Goal: Task Accomplishment & Management: Use online tool/utility

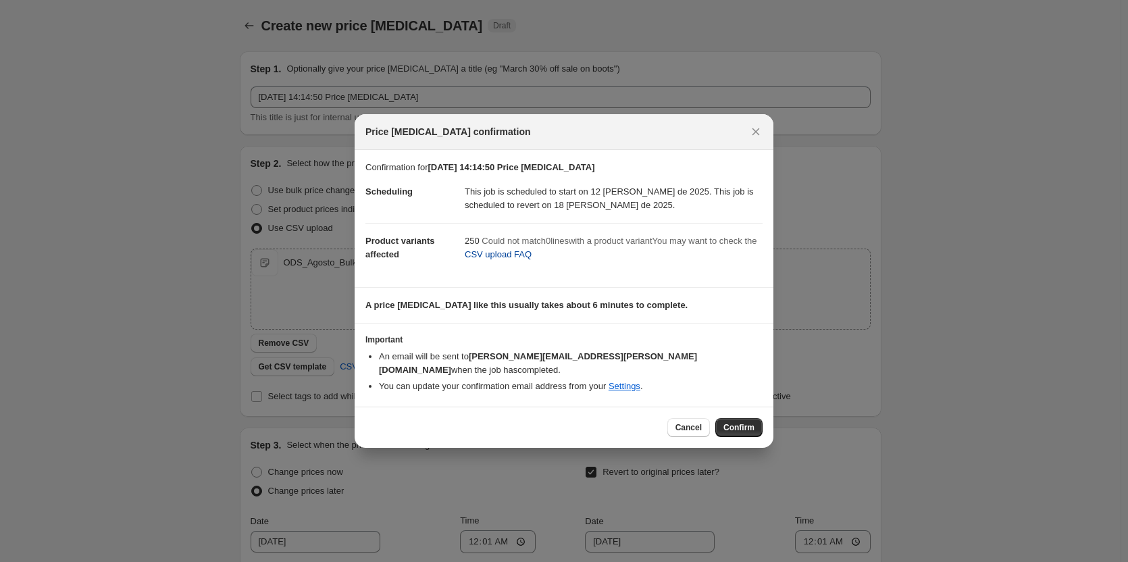
scroll to position [270, 0]
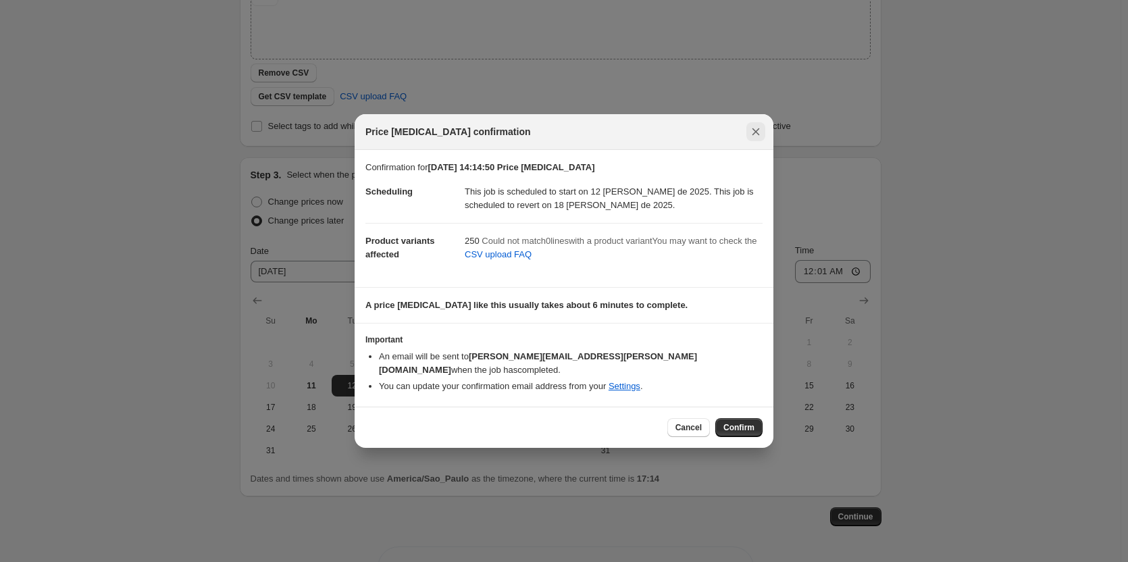
click at [758, 133] on icon "Close" at bounding box center [756, 132] width 14 height 14
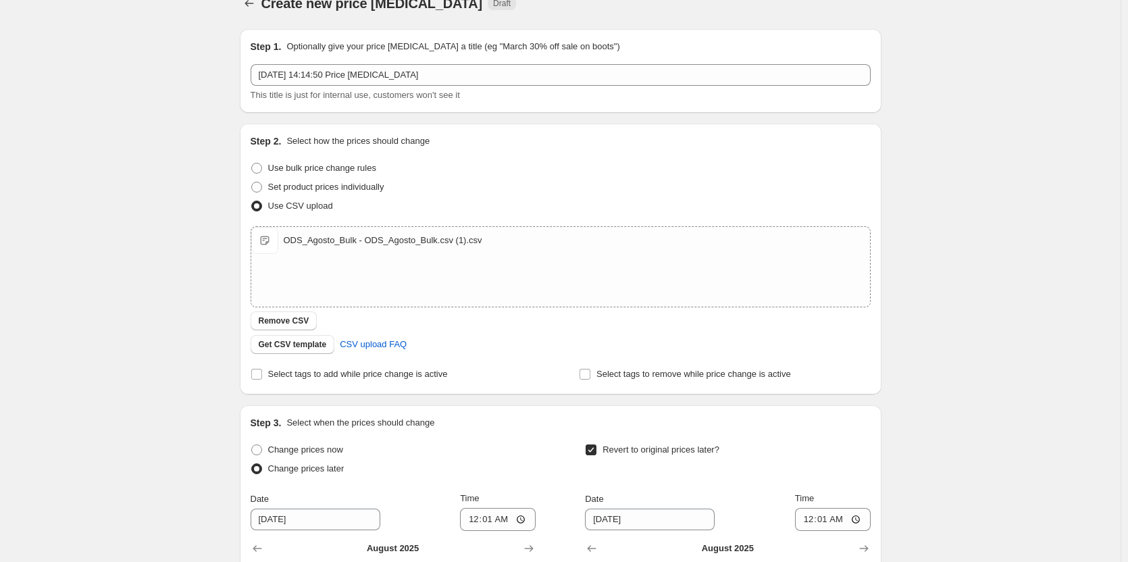
scroll to position [0, 0]
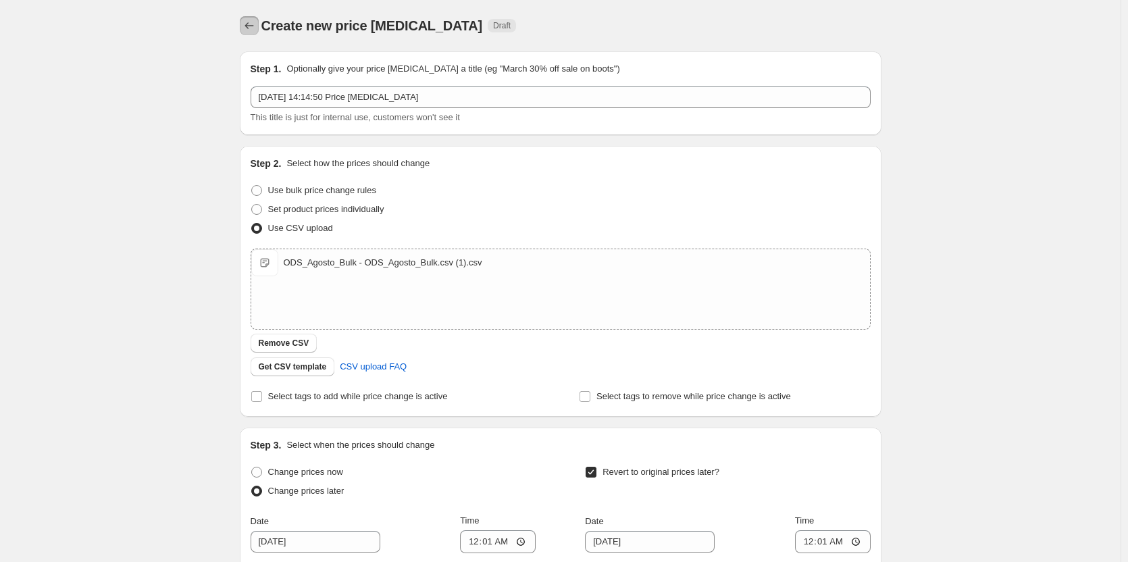
click at [244, 25] on button "Price change jobs" at bounding box center [249, 25] width 19 height 19
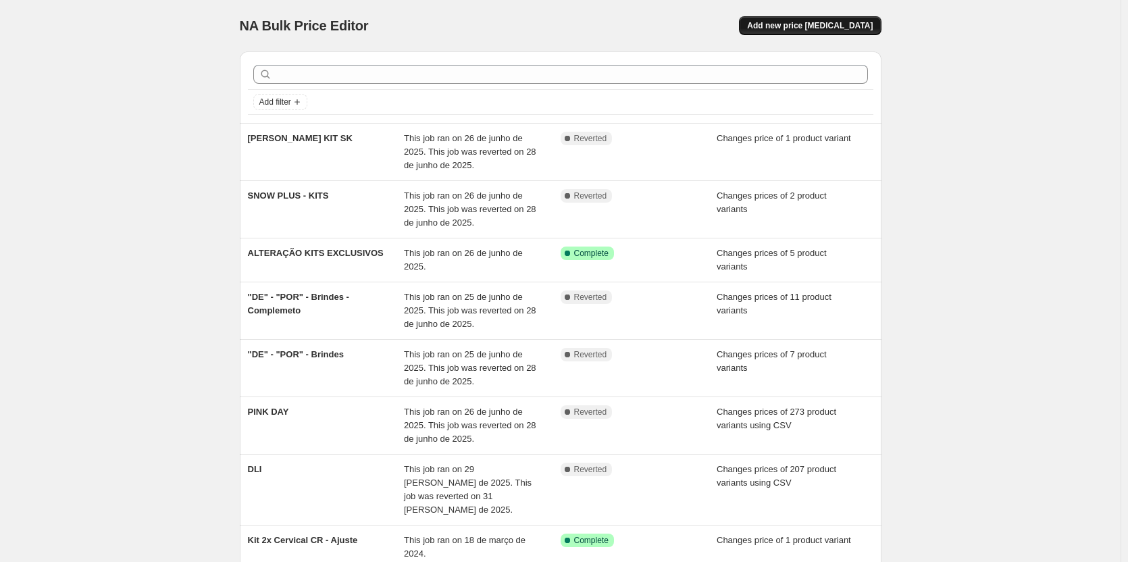
click at [779, 24] on button "Add new price [MEDICAL_DATA]" at bounding box center [810, 25] width 142 height 19
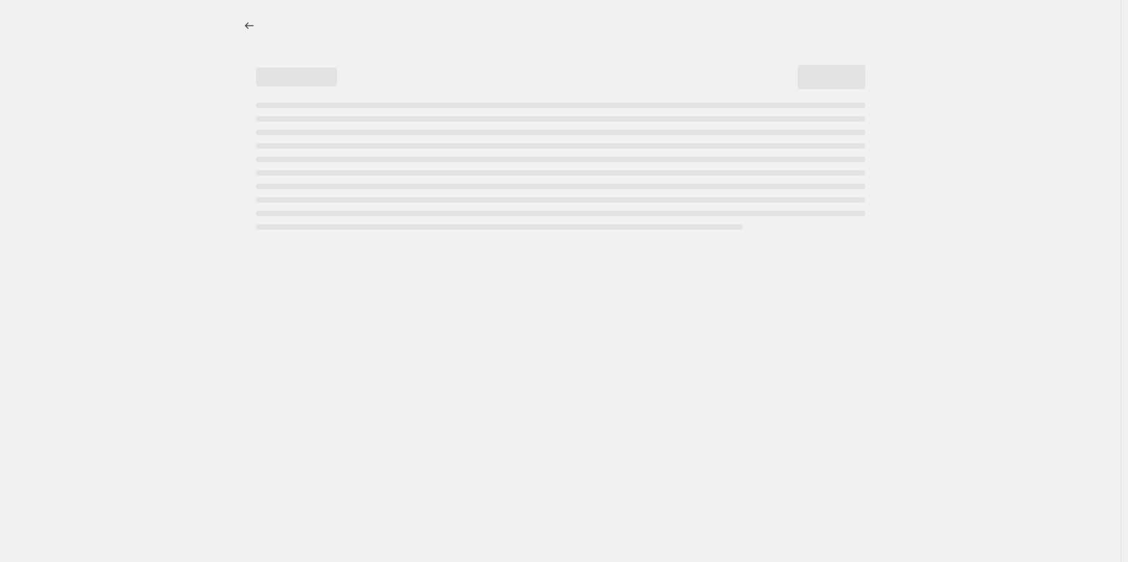
select select "percentage"
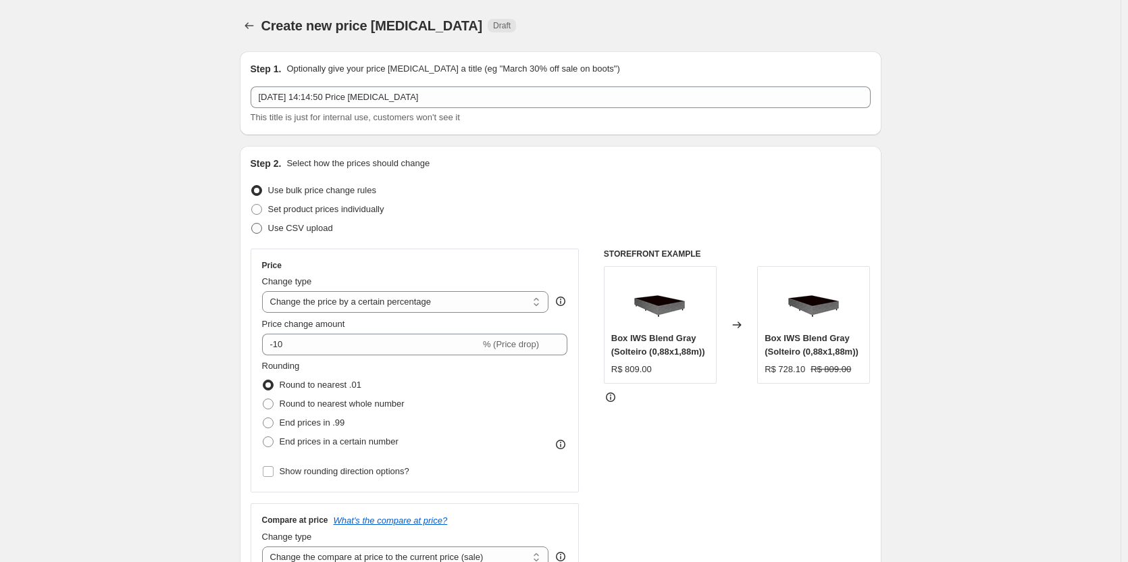
click at [290, 228] on span "Use CSV upload" at bounding box center [300, 228] width 65 height 10
click at [252, 224] on input "Use CSV upload" at bounding box center [251, 223] width 1 height 1
radio input "true"
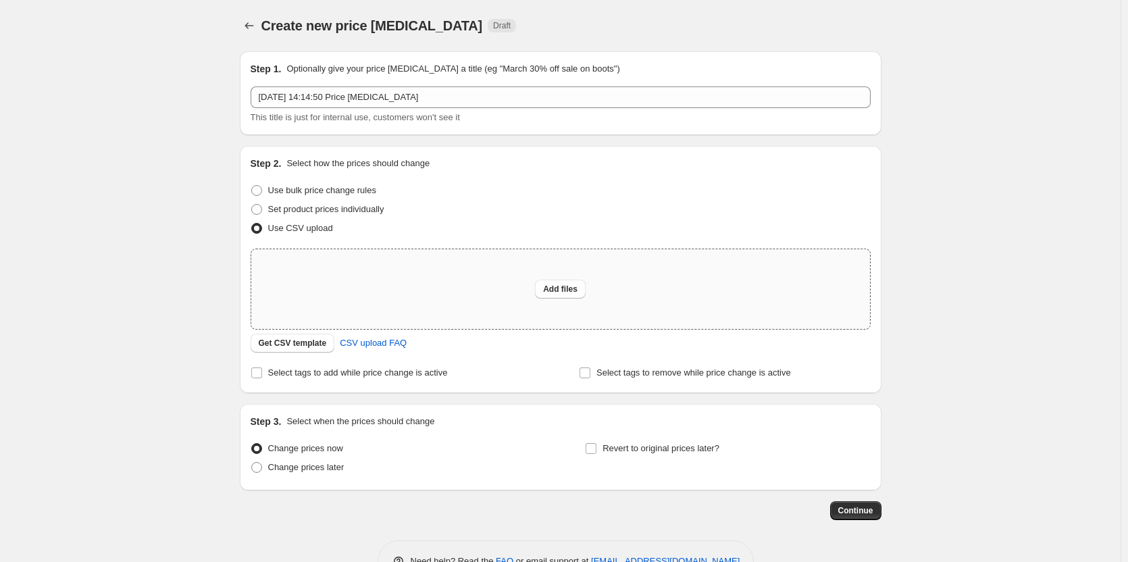
click at [374, 289] on div "Add files" at bounding box center [560, 289] width 619 height 80
type input "C:\fakepath\ODS_Agosto_Bulk - ODS_Agosto_Bulk.csv (1).csv"
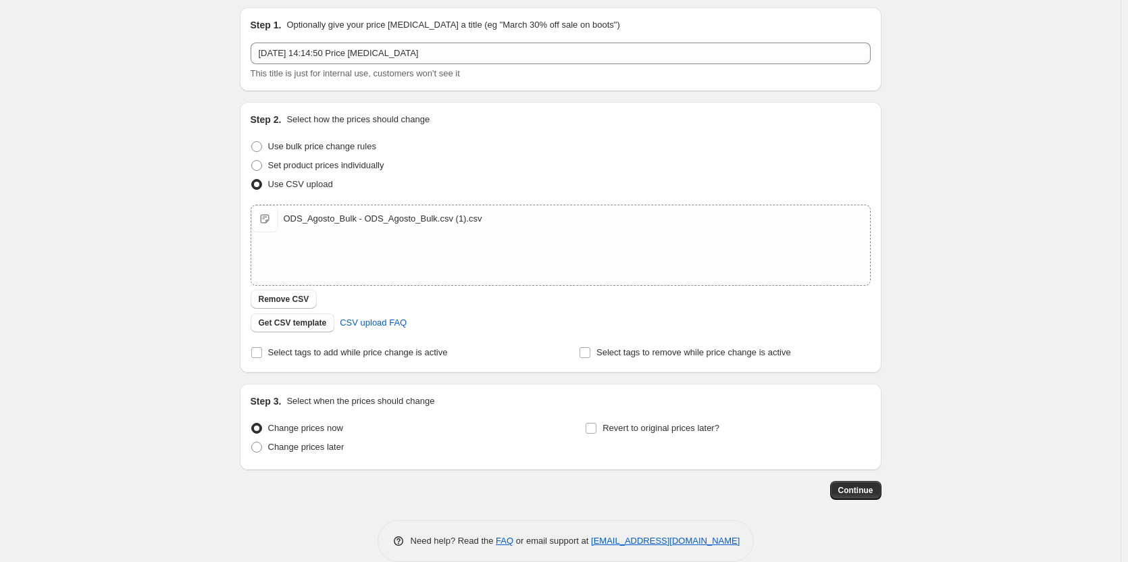
scroll to position [64, 0]
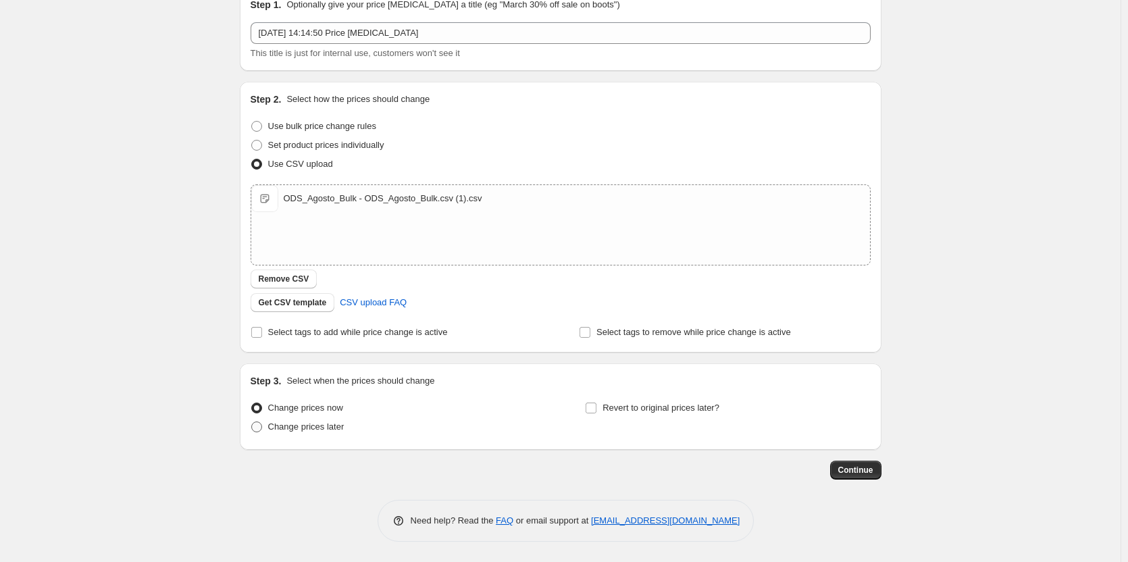
click at [254, 429] on span at bounding box center [256, 426] width 11 height 11
click at [252, 422] on input "Change prices later" at bounding box center [251, 421] width 1 height 1
radio input "true"
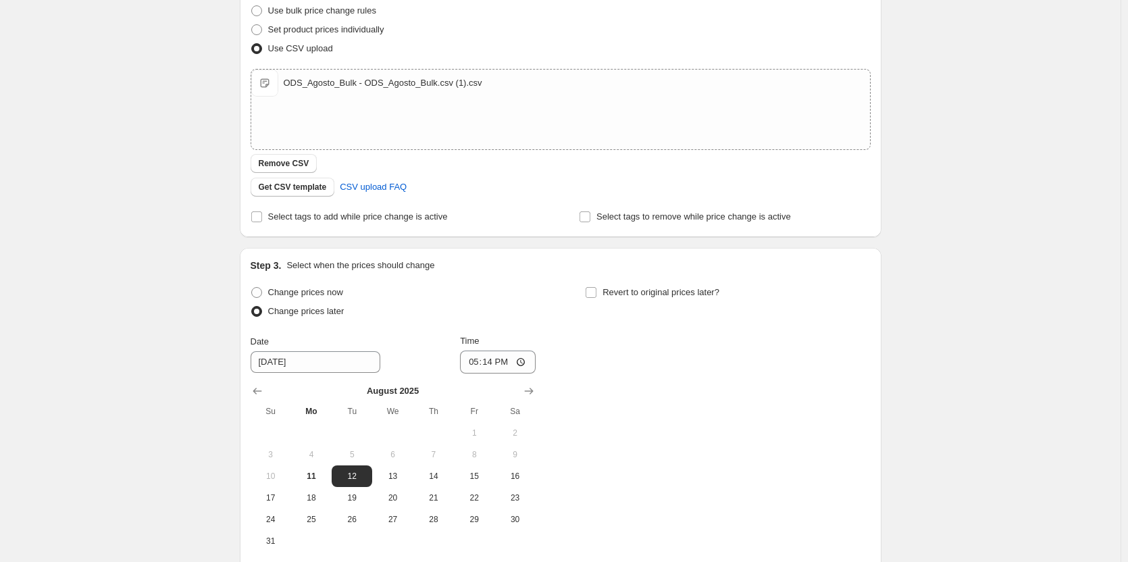
scroll to position [317, 0]
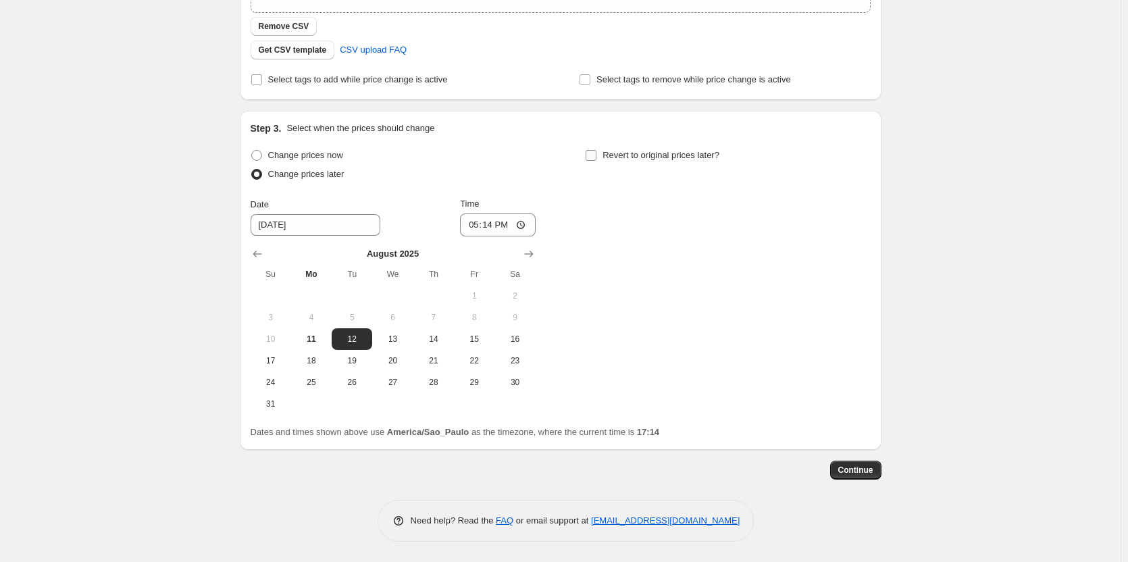
click at [590, 150] on input "Revert to original prices later?" at bounding box center [590, 155] width 11 height 11
checkbox input "true"
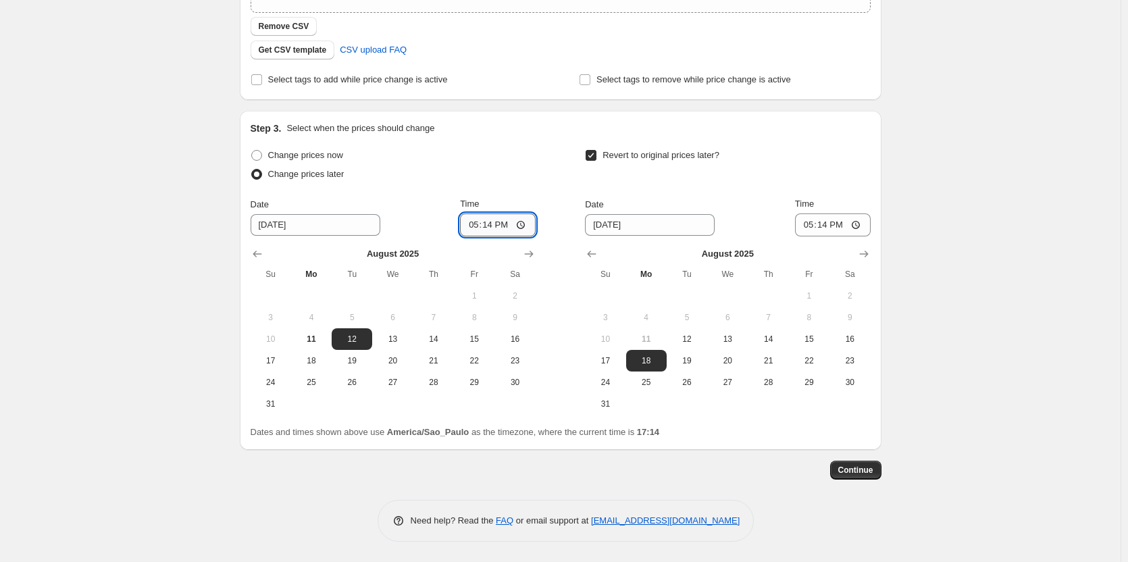
click at [497, 226] on input "17:14" at bounding box center [498, 224] width 76 height 23
type input "00:01"
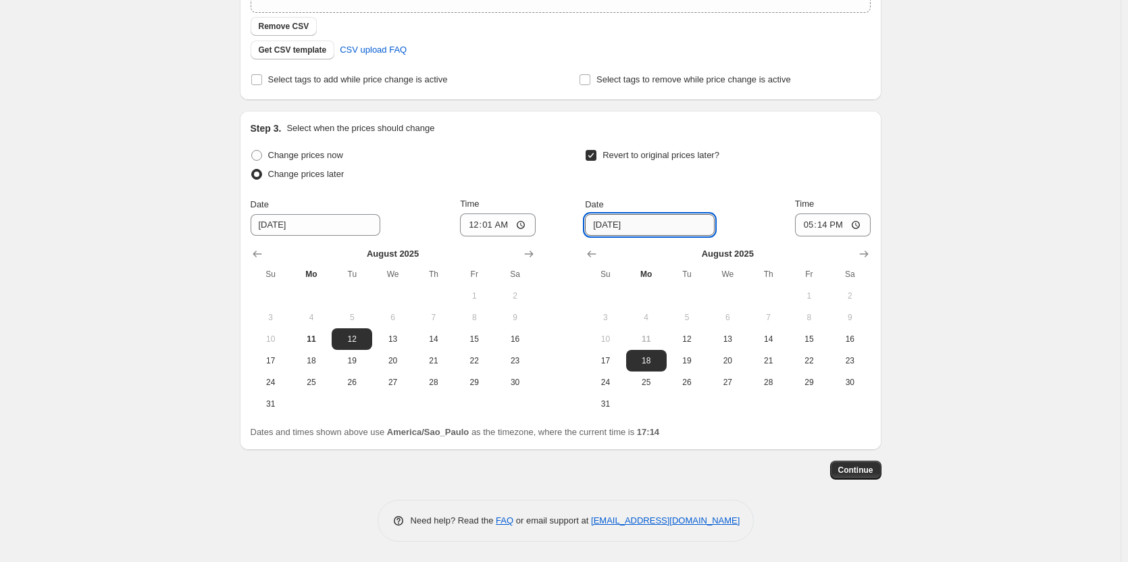
click at [629, 231] on input "[DATE]" at bounding box center [650, 225] width 130 height 22
click at [661, 363] on span "18" at bounding box center [646, 360] width 30 height 11
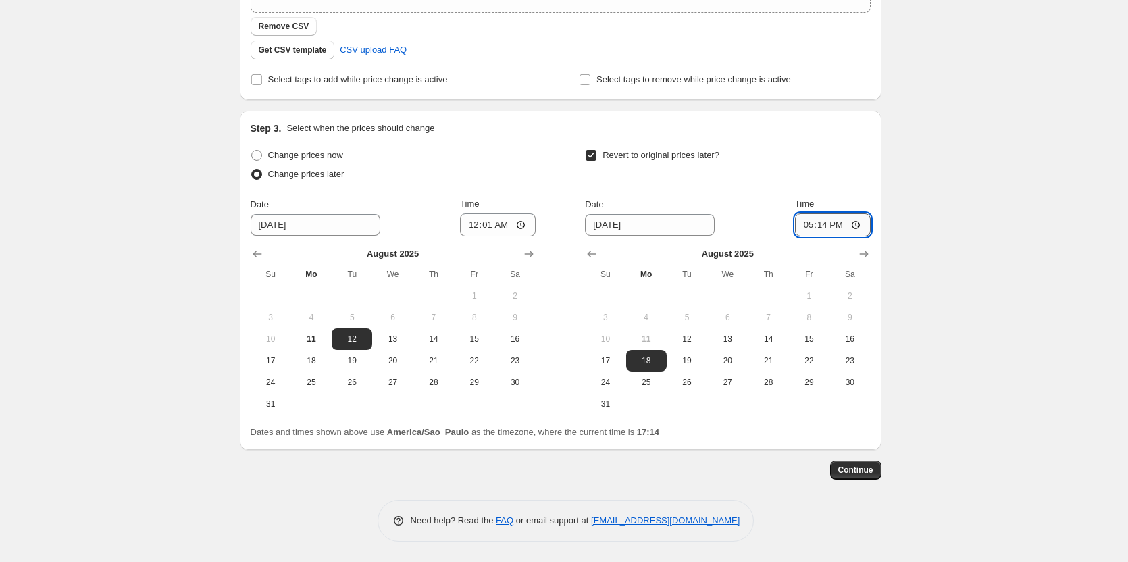
click at [828, 224] on input "17:14" at bounding box center [833, 224] width 76 height 23
type input "00:01"
click at [836, 468] on button "Continue" at bounding box center [855, 470] width 51 height 19
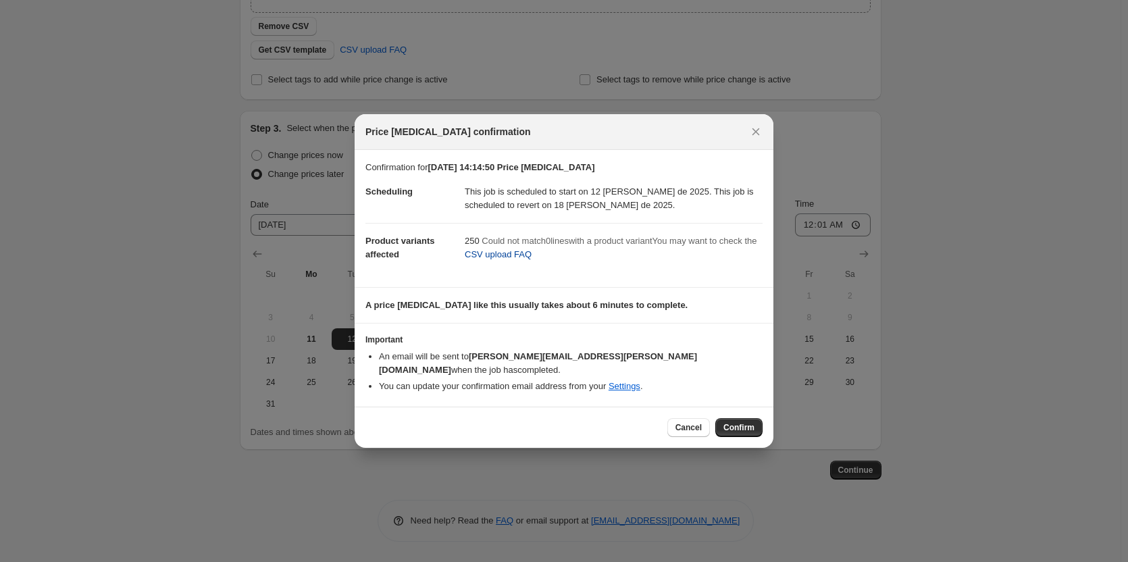
click at [480, 261] on span "CSV upload FAQ" at bounding box center [498, 255] width 67 height 14
click at [751, 133] on icon "Close" at bounding box center [756, 132] width 14 height 14
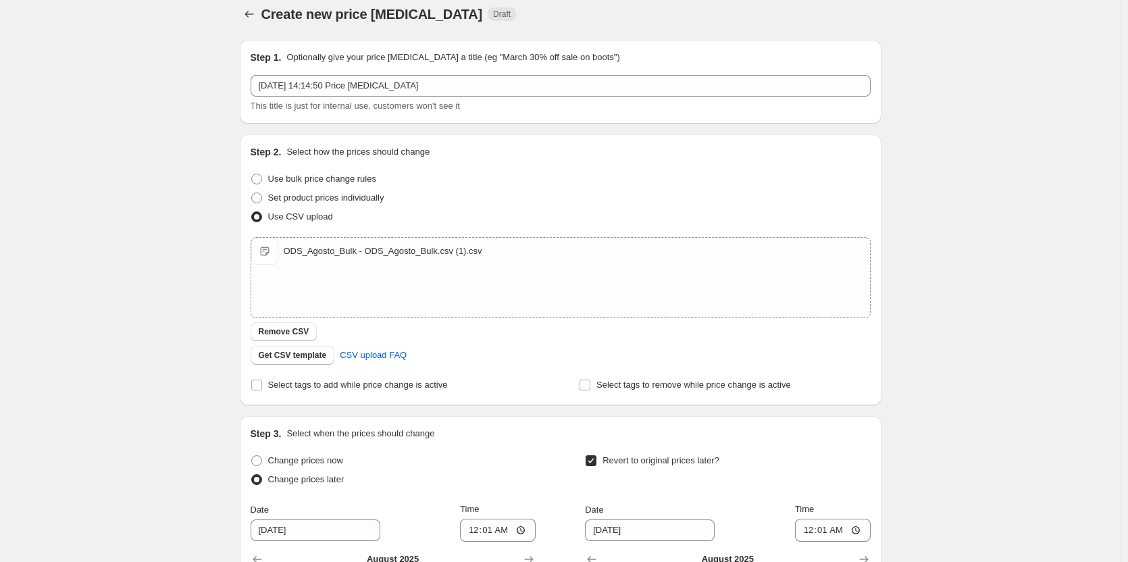
scroll to position [0, 0]
